Goal: Download file/media

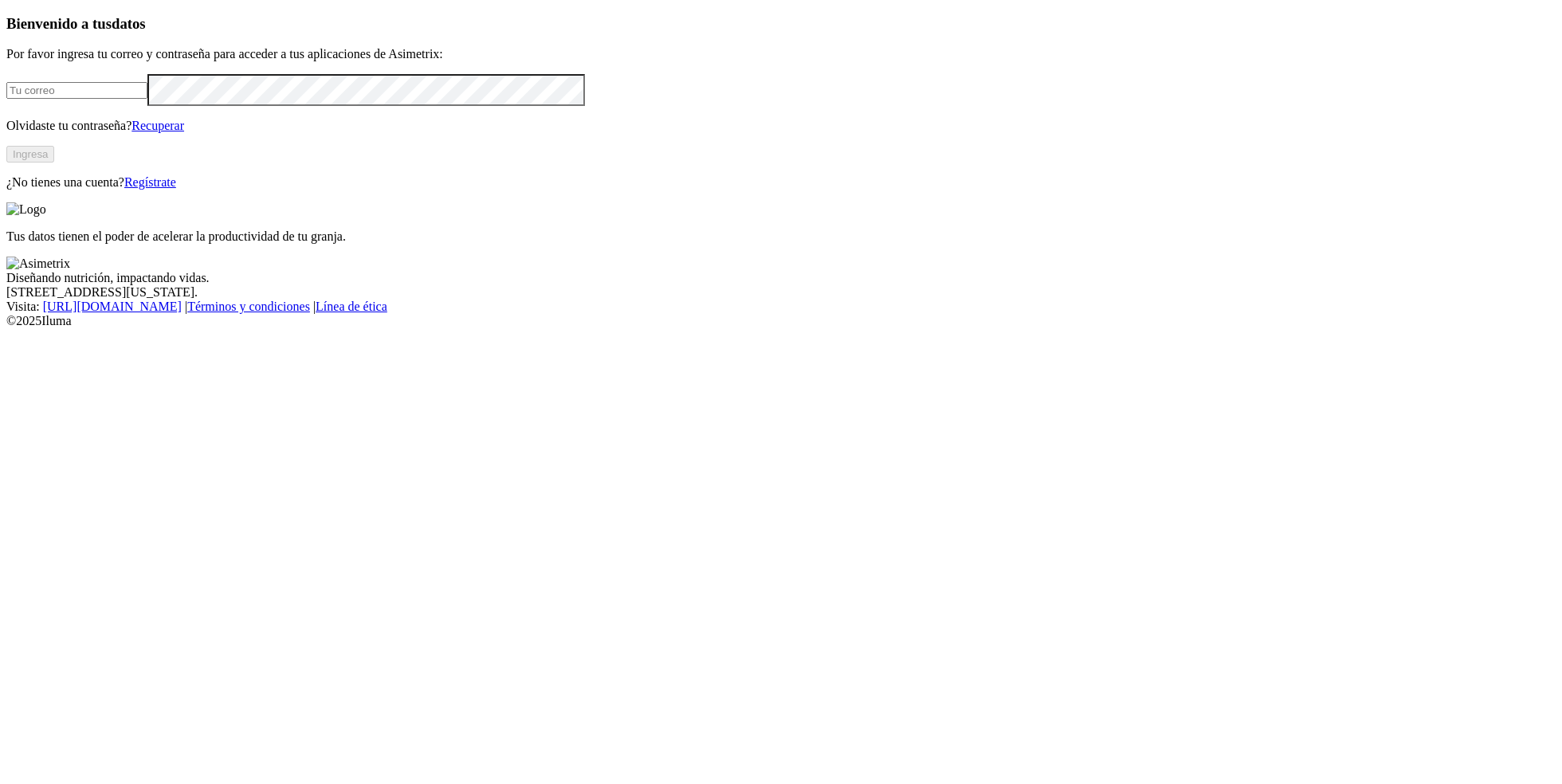
click at [147, 98] on input "email" at bounding box center [76, 90] width 141 height 17
type input "[PERSON_NAME][EMAIL_ADDRESS][PERSON_NAME][DOMAIN_NAME]"
click at [55, 163] on button "Ingresa" at bounding box center [30, 154] width 48 height 17
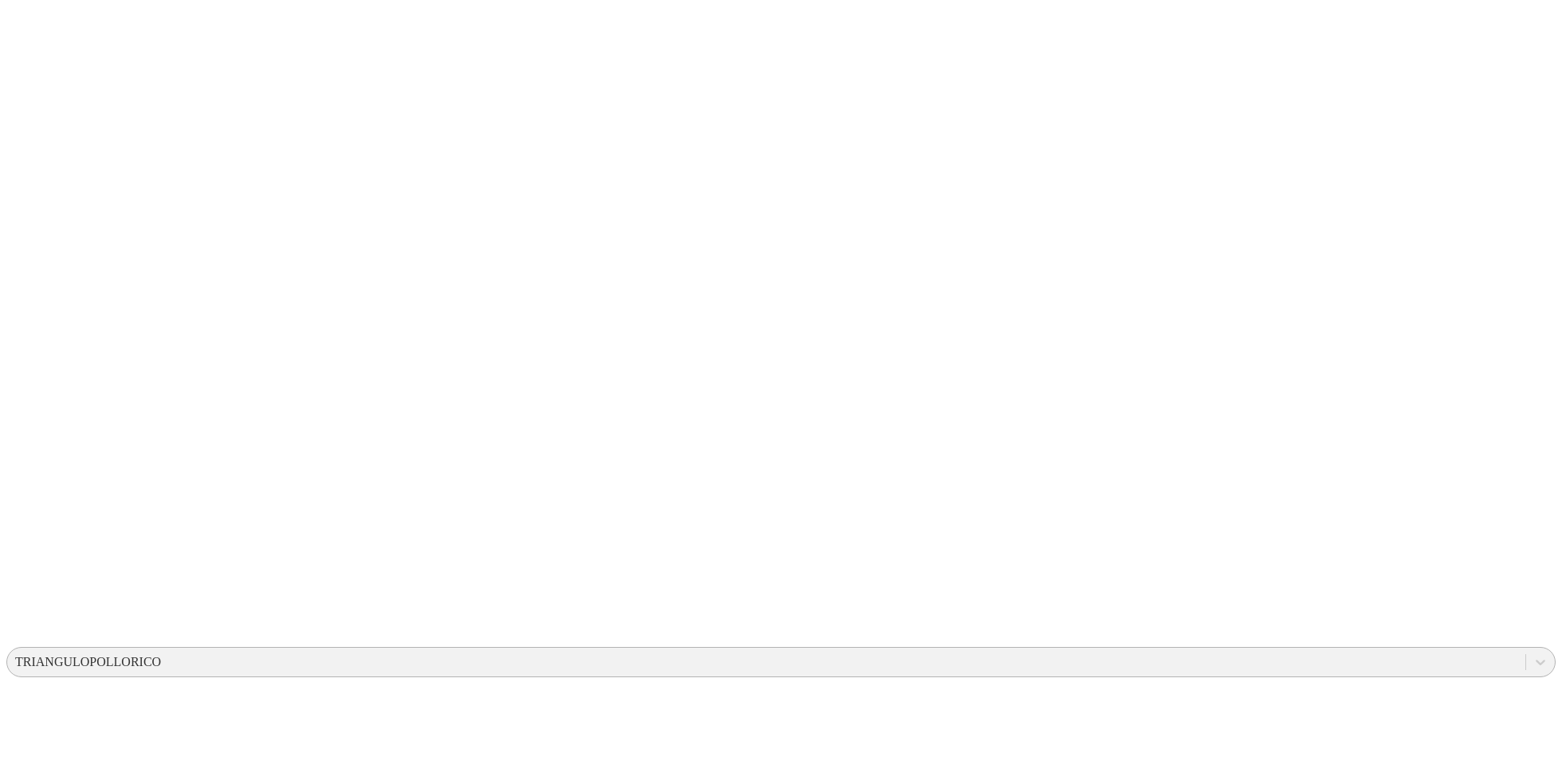
click at [161, 655] on div "TRIANGULOPOLLORICO" at bounding box center [88, 662] width 146 height 15
